Goal: Navigation & Orientation: Find specific page/section

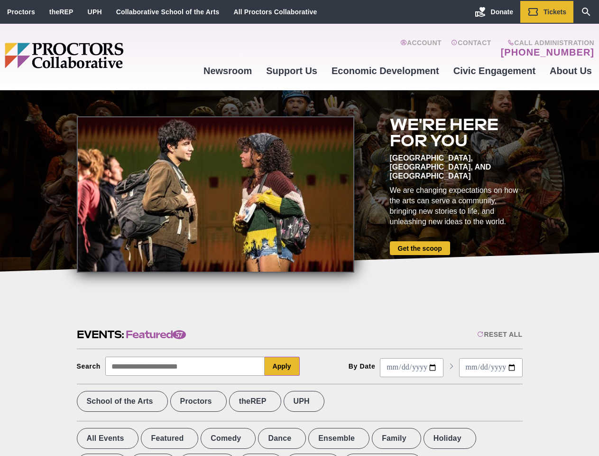
click at [299, 228] on div at bounding box center [216, 194] width 278 height 156
click at [499, 334] on div "Reset All" at bounding box center [499, 334] width 45 height 8
click at [282, 366] on button "Apply" at bounding box center [282, 365] width 35 height 19
